Goal: Check status: Check status

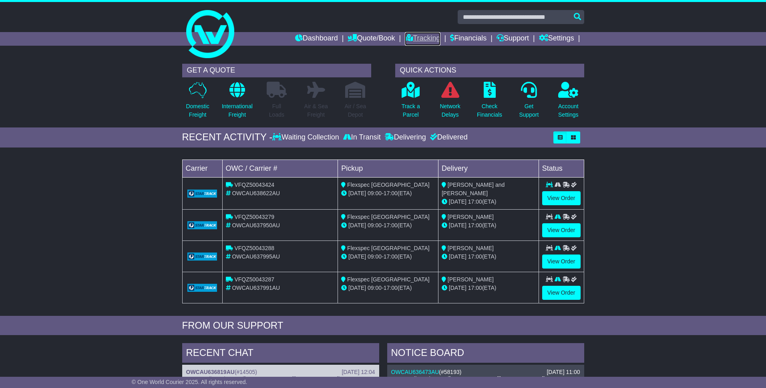
click at [420, 42] on link "Tracking" at bounding box center [422, 39] width 35 height 14
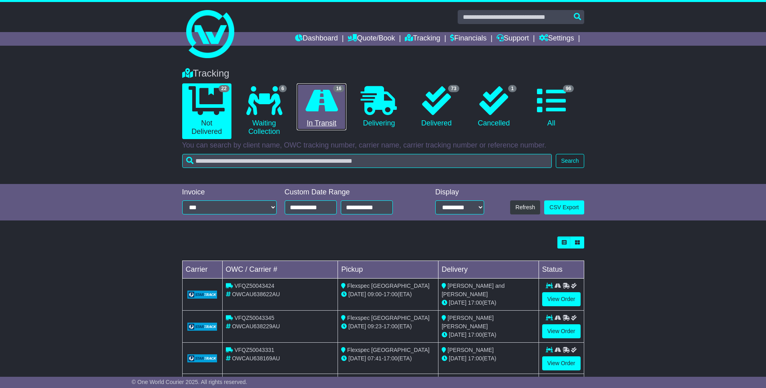
click at [317, 110] on icon at bounding box center [322, 100] width 32 height 29
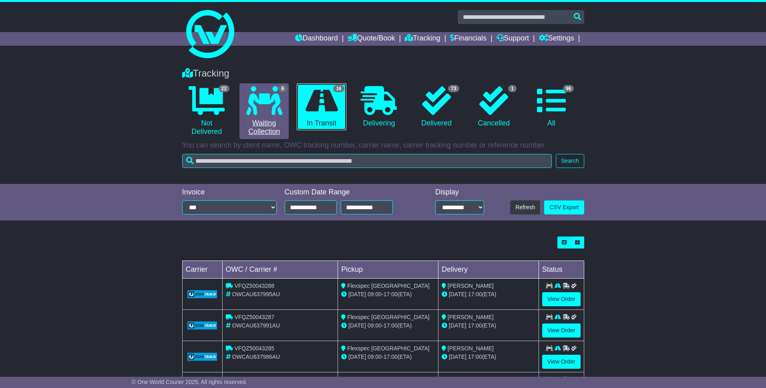
click at [254, 118] on link "6 Waiting Collection" at bounding box center [264, 111] width 49 height 56
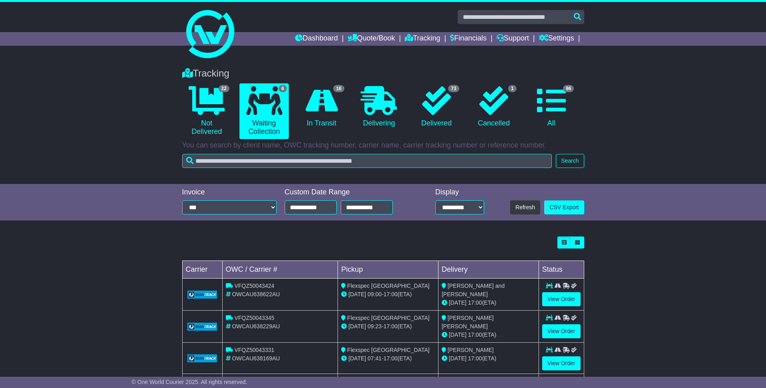
click at [103, 254] on div "Loading... No bookings found Carrier OWC / Carrier # Pickup Delivery Status VFQ…" at bounding box center [383, 356] width 766 height 248
click at [347, 103] on li "16 In Transit" at bounding box center [321, 111] width 57 height 56
click at [326, 106] on icon at bounding box center [322, 100] width 32 height 29
